Goal: Task Accomplishment & Management: Manage account settings

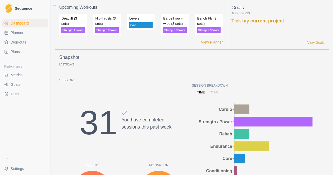
click at [20, 33] on span "Planner" at bounding box center [17, 32] width 13 height 5
select select "month"
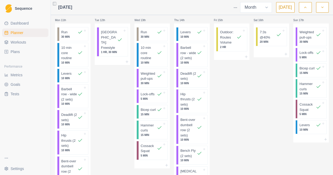
scroll to position [179, 0]
click at [266, 38] on p "7:3s @40%" at bounding box center [268, 34] width 16 height 10
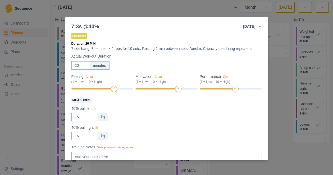
scroll to position [0, 0]
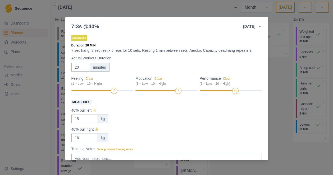
click at [289, 142] on div "7:3s @40% [DATE] Link To Goal View Workout Metrics Edit Original Workout Resche…" at bounding box center [166, 87] width 333 height 175
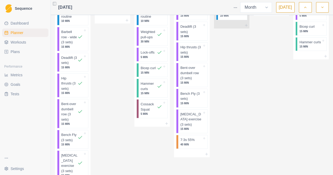
scroll to position [461, 0]
click at [206, 156] on icon at bounding box center [207, 154] width 4 height 4
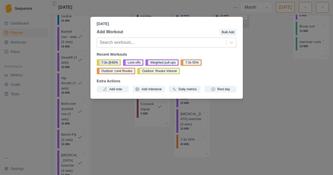
click at [109, 62] on button "7:3s @40%" at bounding box center [109, 63] width 24 height 6
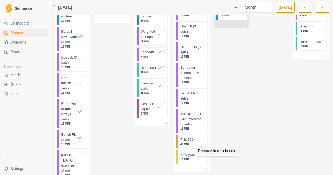
click at [208, 152] on div "Remove from schedule" at bounding box center [217, 151] width 42 height 8
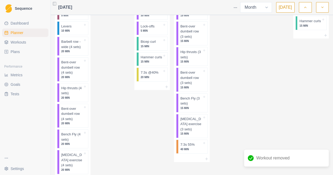
scroll to position [708, 0]
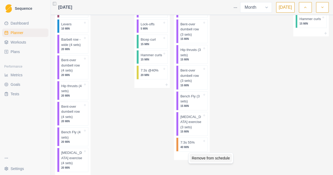
click at [201, 159] on div "Remove from schedule" at bounding box center [211, 158] width 42 height 8
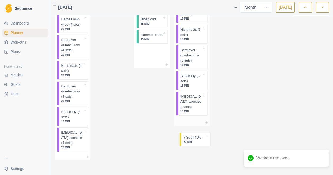
scroll to position [732, 0]
drag, startPoint x: 146, startPoint y: 88, endPoint x: 188, endPoint y: 134, distance: 62.0
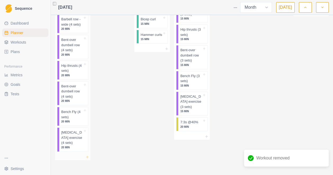
click at [88, 160] on icon at bounding box center [87, 157] width 4 height 4
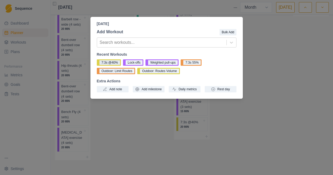
click at [109, 62] on button "7:3s @40%" at bounding box center [109, 63] width 24 height 6
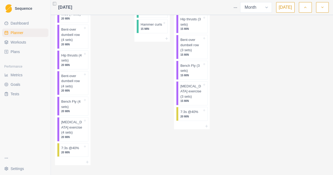
scroll to position [754, 0]
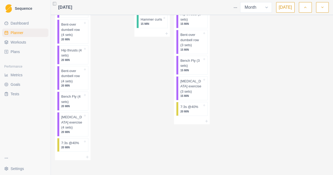
click at [321, 9] on icon "button" at bounding box center [323, 7] width 4 height 5
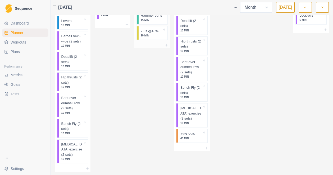
scroll to position [78, 0]
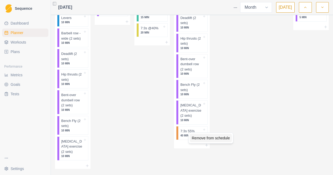
click at [200, 137] on div "Remove from schedule" at bounding box center [211, 138] width 42 height 8
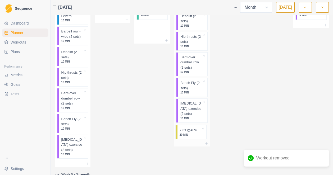
drag, startPoint x: 146, startPoint y: 36, endPoint x: 186, endPoint y: 136, distance: 107.6
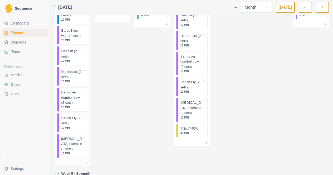
click at [87, 163] on icon at bounding box center [87, 163] width 4 height 4
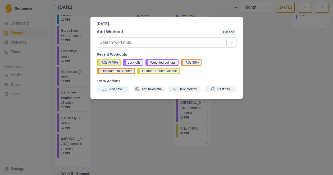
click at [112, 63] on button "7:3s @40%" at bounding box center [109, 63] width 24 height 6
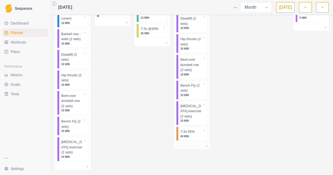
scroll to position [333, 0]
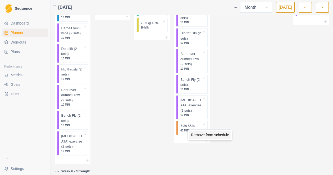
click at [198, 135] on div "Remove from schedule" at bounding box center [210, 135] width 42 height 8
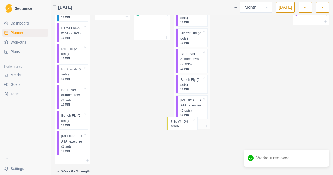
scroll to position [333, 0]
drag, startPoint x: 150, startPoint y: 31, endPoint x: 188, endPoint y: 131, distance: 107.5
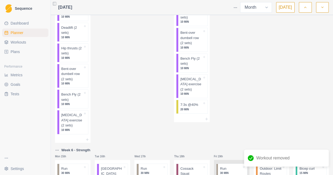
scroll to position [373, 0]
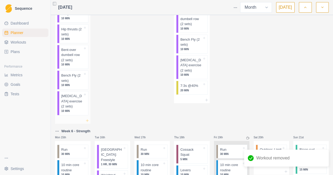
click at [87, 121] on icon at bounding box center [87, 121] width 4 height 4
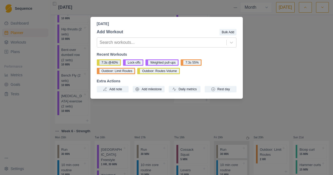
click at [107, 62] on button "7:3s @40%" at bounding box center [109, 63] width 24 height 6
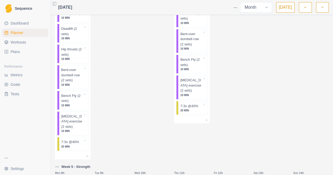
scroll to position [0, 0]
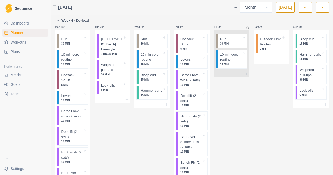
click at [305, 8] on icon "button" at bounding box center [306, 7] width 4 height 5
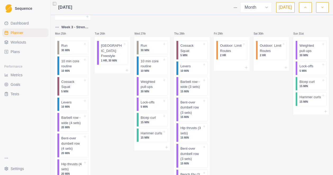
scroll to position [631, 0]
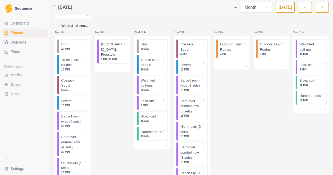
click at [323, 9] on icon "button" at bounding box center [323, 7] width 4 height 5
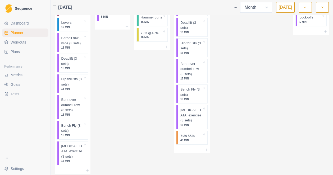
scroll to position [605, 0]
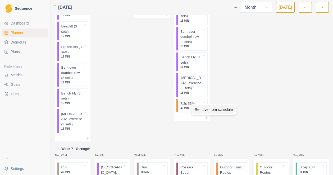
click at [204, 111] on div "Remove from schedule" at bounding box center [214, 110] width 42 height 8
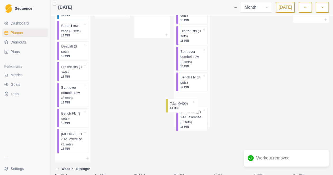
scroll to position [585, 0]
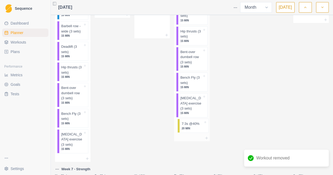
drag, startPoint x: 147, startPoint y: 27, endPoint x: 188, endPoint y: 128, distance: 109.4
click at [188, 128] on div "Week 4 - De-load Mon 1st Run 30 MIN 10 min core routine 10 MIN Cossack Squat 5 …" at bounding box center [192, 32] width 274 height 1198
click at [88, 159] on icon at bounding box center [87, 159] width 4 height 4
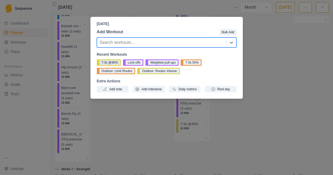
click at [112, 64] on button "7:3s @40%" at bounding box center [109, 63] width 24 height 6
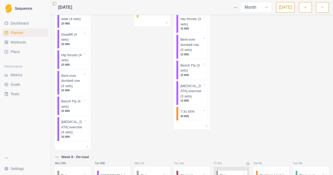
scroll to position [848, 0]
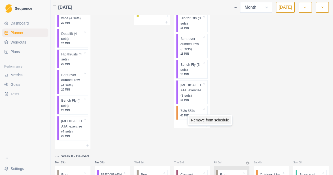
click at [200, 120] on div "Remove from schedule" at bounding box center [210, 120] width 42 height 8
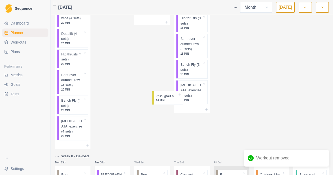
scroll to position [847, 0]
drag, startPoint x: 149, startPoint y: 19, endPoint x: 188, endPoint y: 120, distance: 109.3
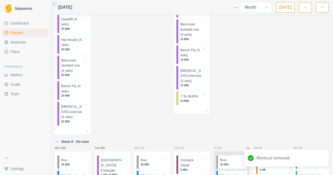
scroll to position [863, 0]
click at [87, 130] on icon at bounding box center [87, 131] width 4 height 4
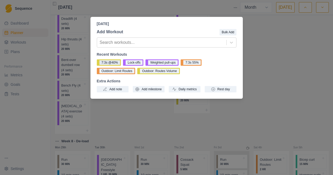
click at [112, 64] on button "7:3s @40%" at bounding box center [109, 63] width 24 height 6
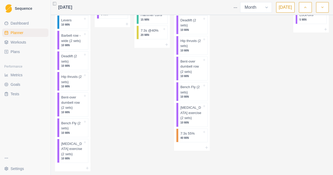
scroll to position [1074, 0]
click at [202, 145] on div "Remove from schedule" at bounding box center [212, 145] width 42 height 8
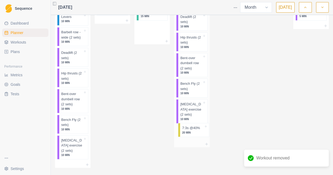
scroll to position [1079, 0]
drag, startPoint x: 147, startPoint y: 43, endPoint x: 189, endPoint y: 132, distance: 97.9
click at [87, 164] on icon at bounding box center [87, 165] width 4 height 4
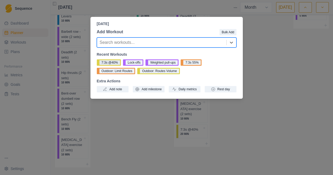
click at [110, 62] on button "7:3s @40%" at bounding box center [109, 63] width 24 height 6
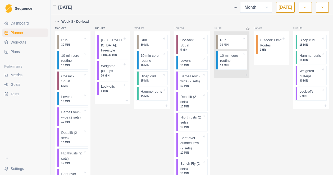
scroll to position [994, 0]
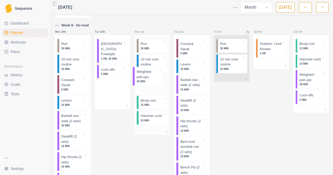
drag, startPoint x: 109, startPoint y: 67, endPoint x: 147, endPoint y: 75, distance: 38.1
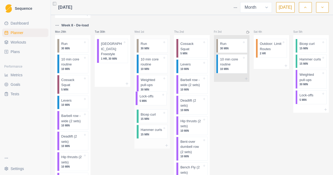
drag, startPoint x: 113, startPoint y: 66, endPoint x: 152, endPoint y: 100, distance: 52.0
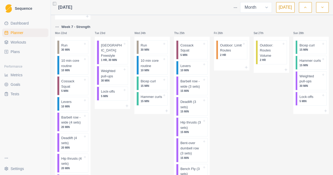
scroll to position [743, 0]
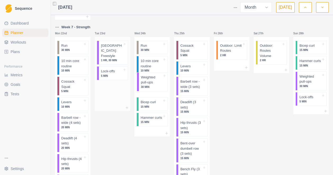
drag, startPoint x: 112, startPoint y: 72, endPoint x: 129, endPoint y: 78, distance: 18.2
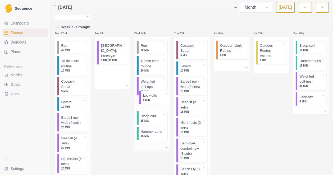
drag, startPoint x: 112, startPoint y: 68, endPoint x: 155, endPoint y: 100, distance: 53.7
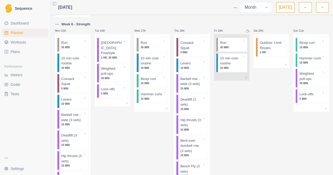
scroll to position [496, 0]
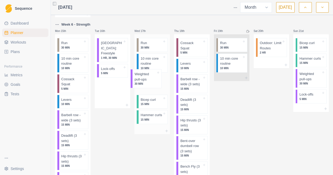
drag, startPoint x: 115, startPoint y: 66, endPoint x: 153, endPoint y: 78, distance: 40.3
click at [153, 78] on div "Week 4 - De-load Mon 1st Run 30 MIN 10 min core routine 10 MIN Cossack Squat 5 …" at bounding box center [192, 144] width 274 height 1245
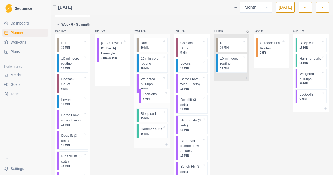
drag, startPoint x: 106, startPoint y: 66, endPoint x: 149, endPoint y: 92, distance: 49.9
click at [149, 98] on div "Week 4 - De-load Mon 1st Run 30 MIN 10 min core routine 10 MIN Cossack Squat 5 …" at bounding box center [192, 144] width 274 height 1245
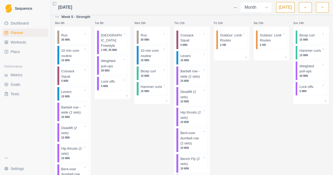
scroll to position [246, 0]
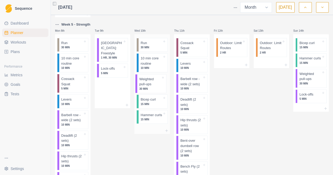
drag, startPoint x: 112, startPoint y: 67, endPoint x: 153, endPoint y: 82, distance: 43.4
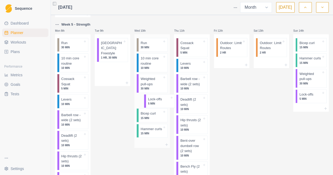
drag, startPoint x: 108, startPoint y: 66, endPoint x: 150, endPoint y: 101, distance: 54.5
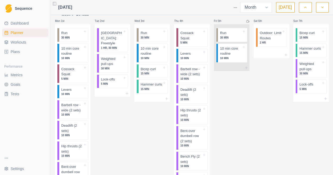
scroll to position [0, 0]
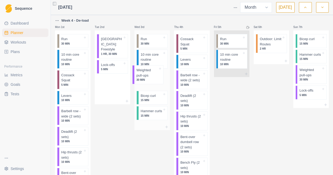
drag, startPoint x: 111, startPoint y: 64, endPoint x: 148, endPoint y: 74, distance: 38.8
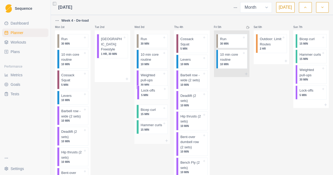
drag, startPoint x: 109, startPoint y: 62, endPoint x: 152, endPoint y: 94, distance: 53.8
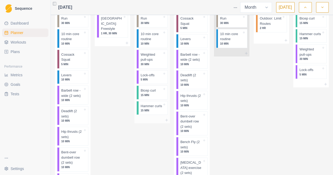
scroll to position [1074, 0]
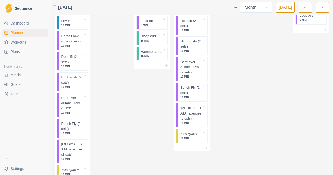
click at [323, 9] on icon "button" at bounding box center [323, 7] width 4 height 5
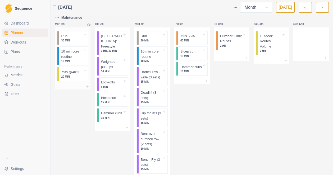
scroll to position [246, 0]
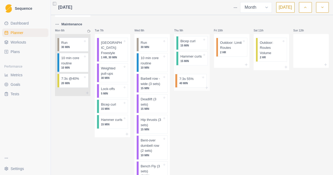
drag, startPoint x: 189, startPoint y: 46, endPoint x: 188, endPoint y: 84, distance: 37.6
click at [188, 84] on div "7:3s 55% 40 MIN Bicep curl 15 MIN Hammer curls 15 MIN" at bounding box center [191, 59] width 35 height 51
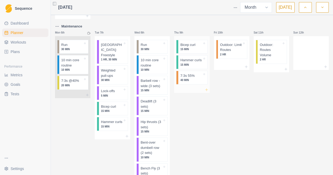
scroll to position [247, 0]
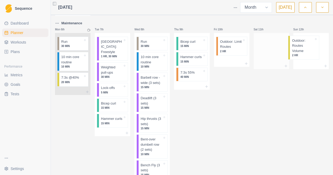
drag, startPoint x: 265, startPoint y: 51, endPoint x: 269, endPoint y: 46, distance: 6.4
click at [269, 46] on div "Outdoor: Routes Volume 2 HR" at bounding box center [271, 48] width 35 height 30
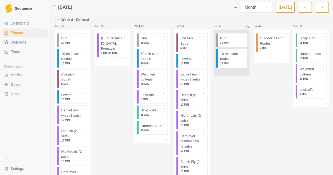
scroll to position [0, 0]
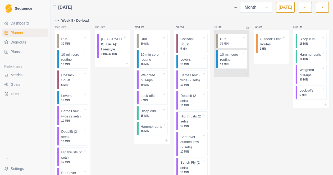
click at [304, 8] on icon "button" at bounding box center [306, 7] width 4 height 5
click at [306, 7] on icon "button" at bounding box center [306, 7] width 4 height 5
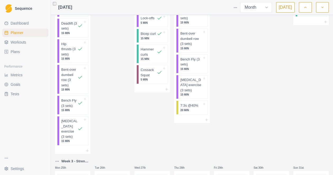
scroll to position [495, 0]
